Goal: Navigation & Orientation: Find specific page/section

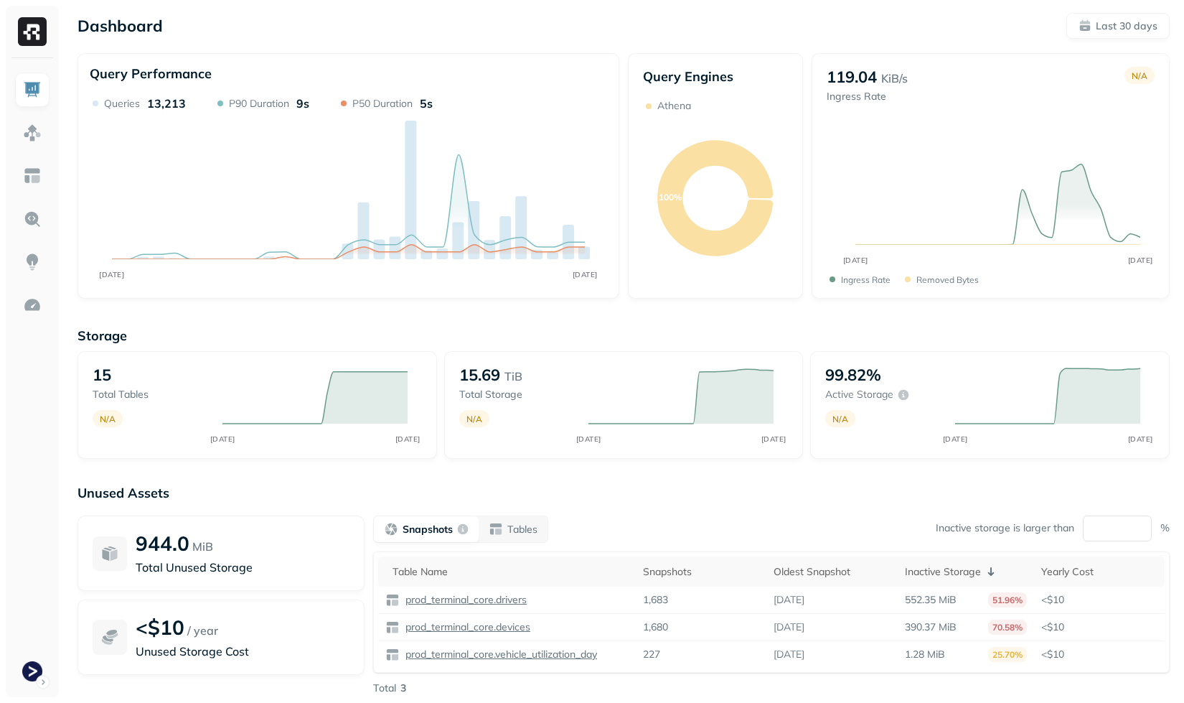
click at [549, 317] on div "Storage 15 Total tables N/A AUG 03 SEP 02 15.69 TiB Total storage N/A AUG 03 SE…" at bounding box center [624, 549] width 1093 height 473
click at [533, 528] on p "Tables" at bounding box center [522, 530] width 30 height 14
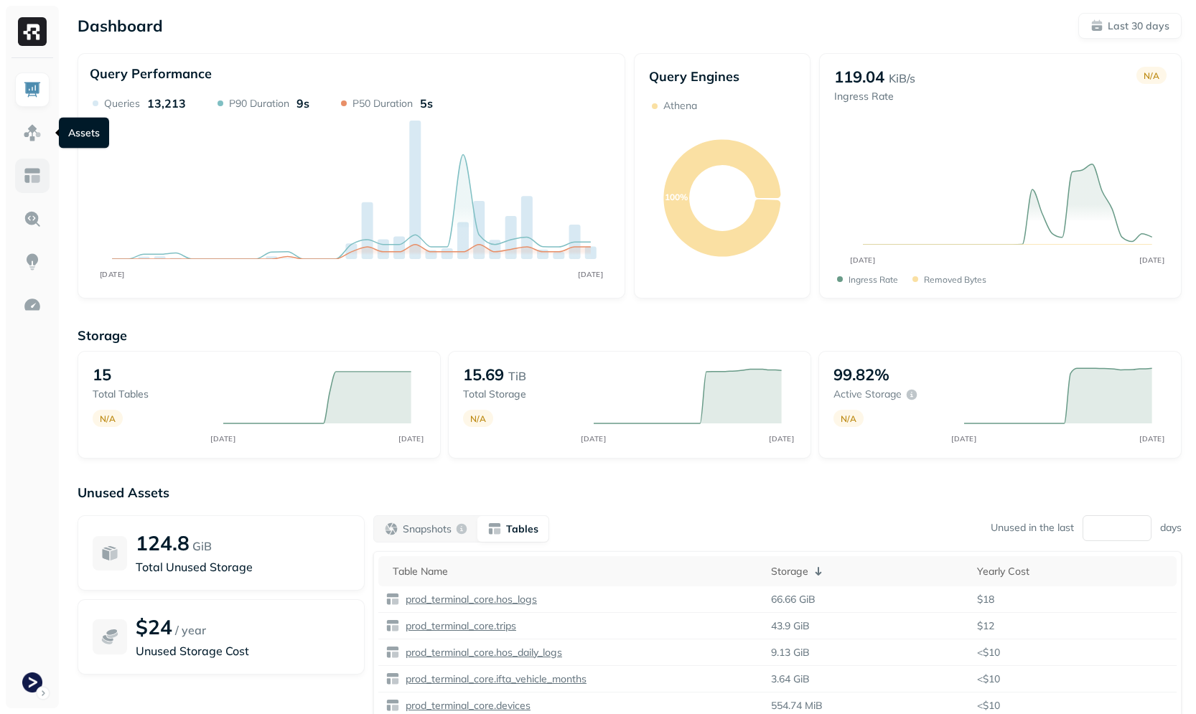
click at [33, 164] on link at bounding box center [32, 176] width 34 height 34
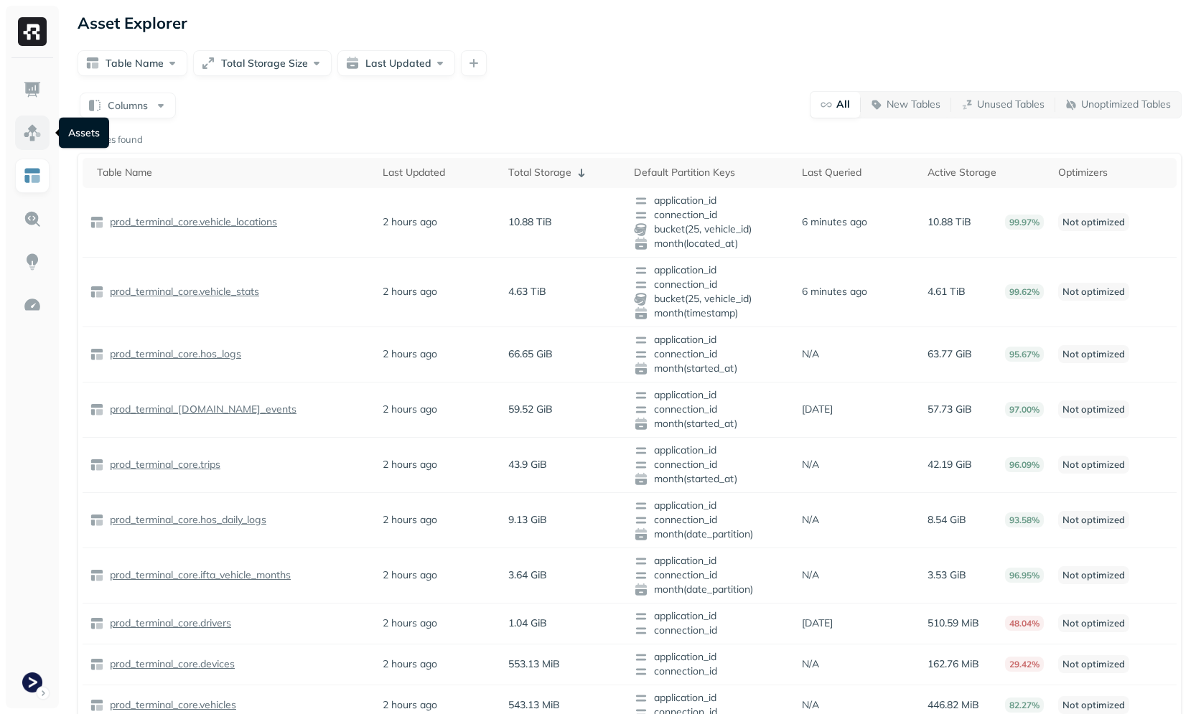
click at [28, 139] on img at bounding box center [32, 132] width 19 height 19
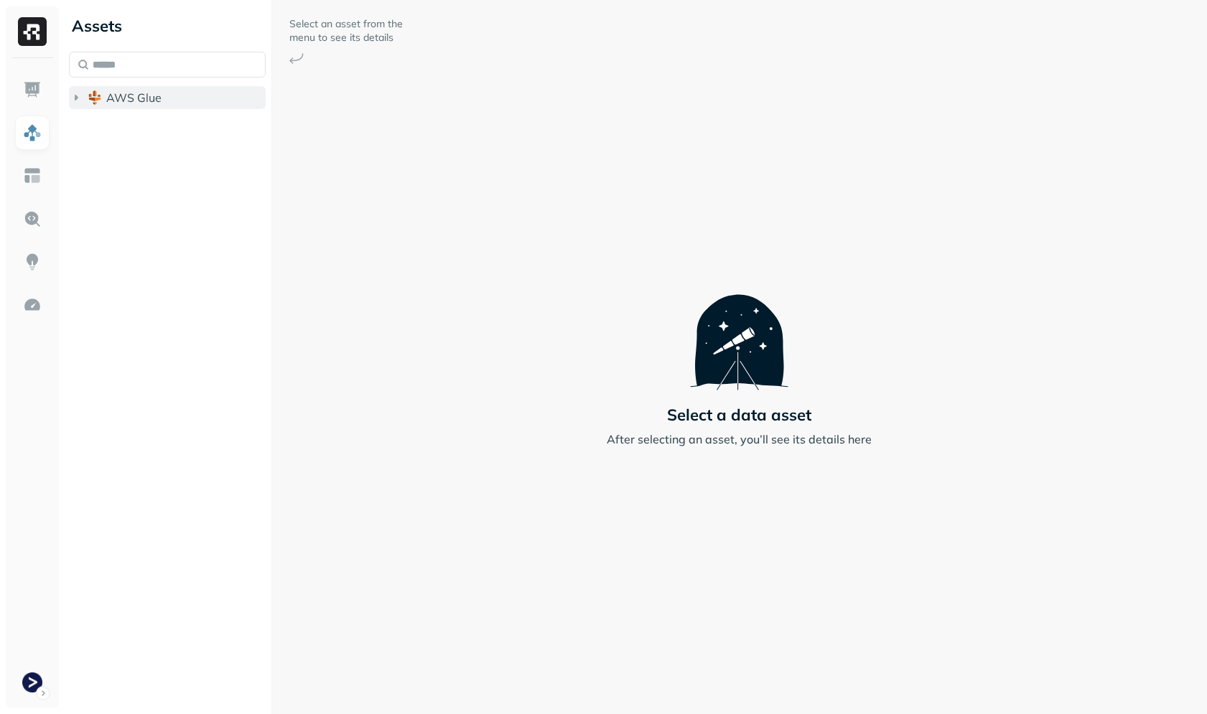
click at [132, 98] on span "AWS Glue" at bounding box center [133, 97] width 55 height 14
click at [136, 109] on div "AWS Glue prod_terminal_core prod_terminal_view" at bounding box center [167, 127] width 197 height 83
click at [137, 112] on ul "prod_terminal_core prod_terminal_view" at bounding box center [170, 140] width 191 height 57
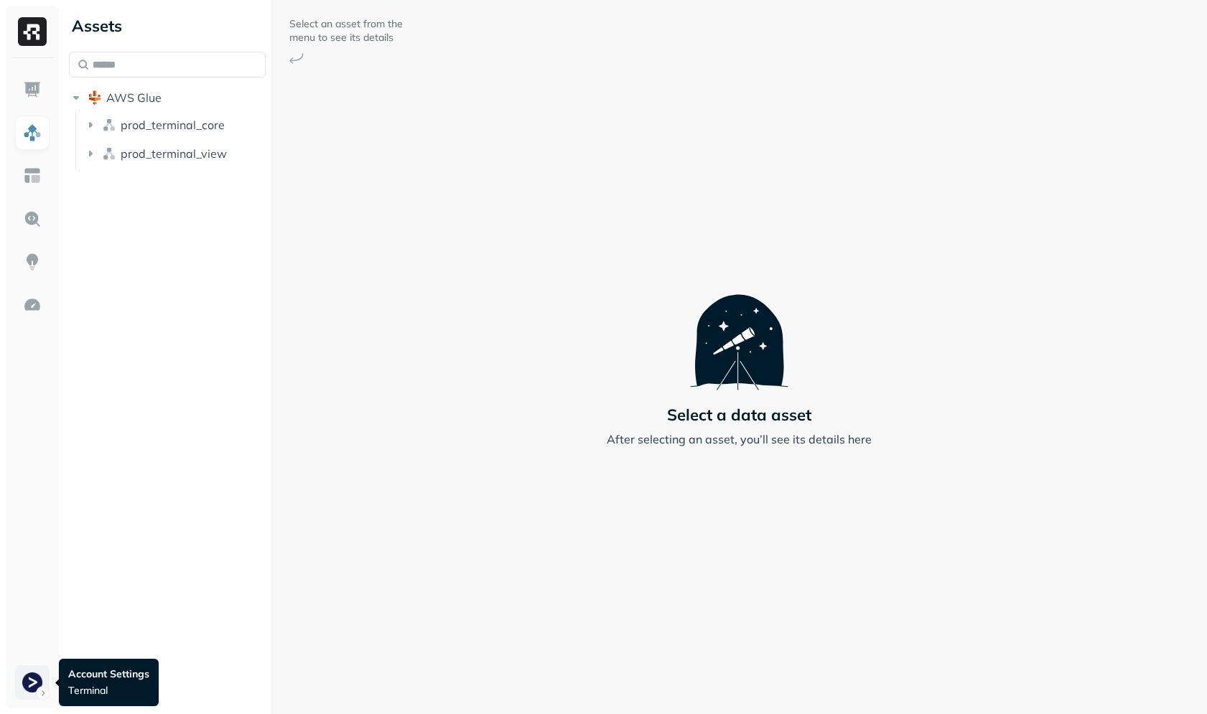
click at [19, 674] on html "Assets AWS Glue prod_terminal_core prod_terminal_view Select an asset from the …" at bounding box center [603, 357] width 1207 height 714
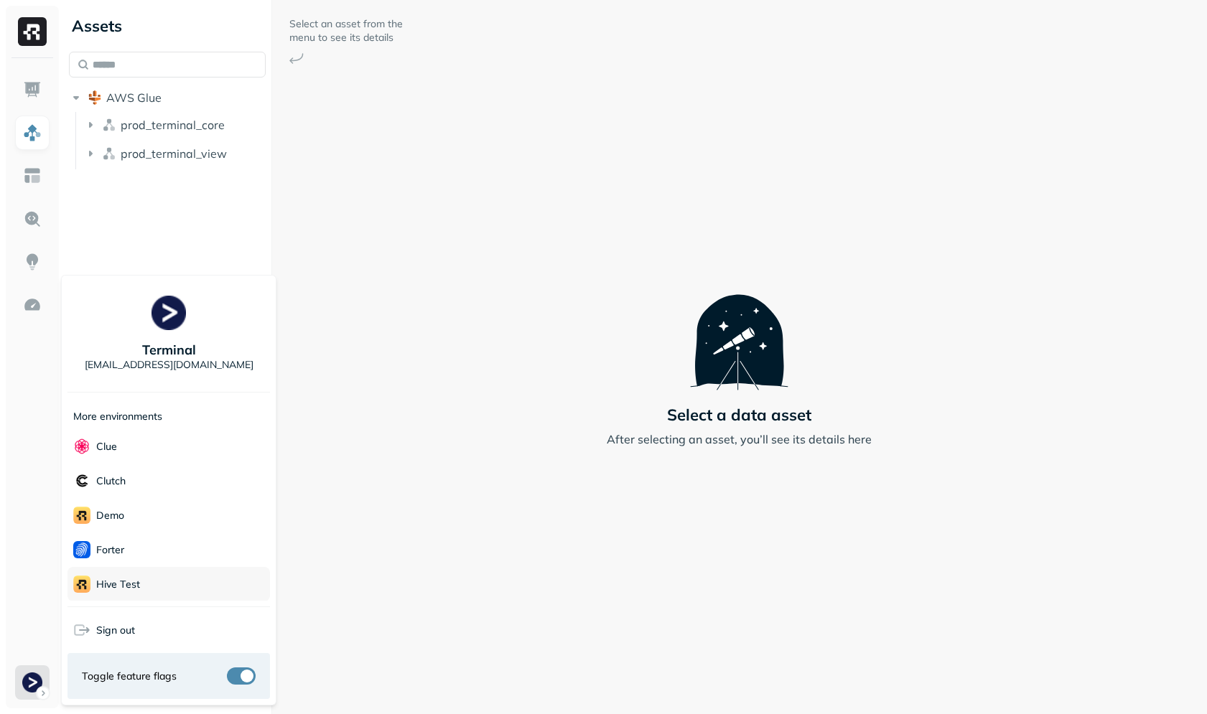
scroll to position [239, 0]
click at [141, 586] on div "Voodoo" at bounding box center [168, 587] width 202 height 34
